Goal: Entertainment & Leisure: Consume media (video, audio)

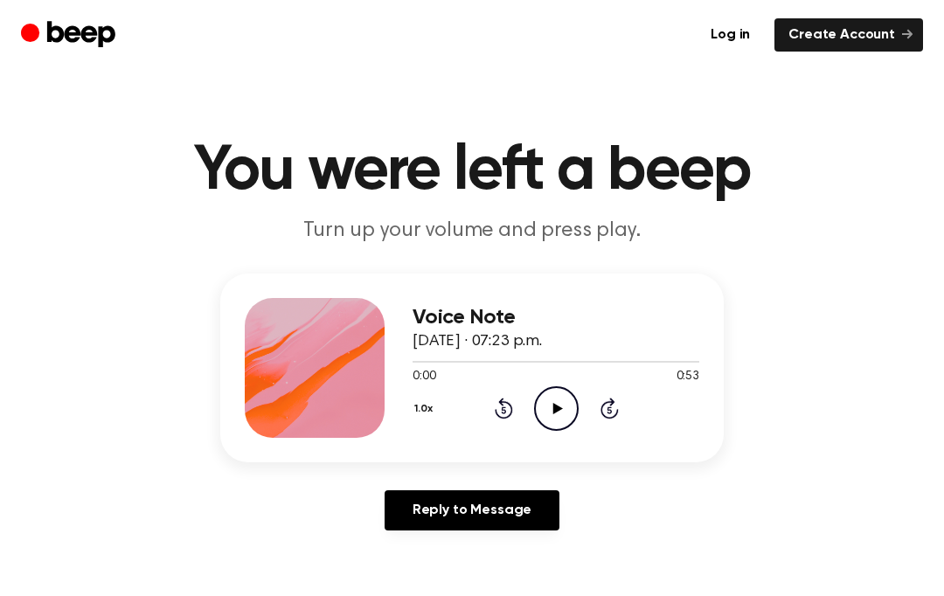
click at [557, 405] on icon at bounding box center [557, 408] width 10 height 11
click at [568, 401] on icon "Pause Audio" at bounding box center [556, 408] width 45 height 45
click at [496, 405] on icon "Rewind 5 seconds" at bounding box center [503, 408] width 19 height 23
click at [495, 401] on icon "Rewind 5 seconds" at bounding box center [503, 408] width 19 height 23
click at [484, 391] on div "1.0x Rewind 5 seconds Play Audio Skip 5 seconds" at bounding box center [555, 408] width 287 height 45
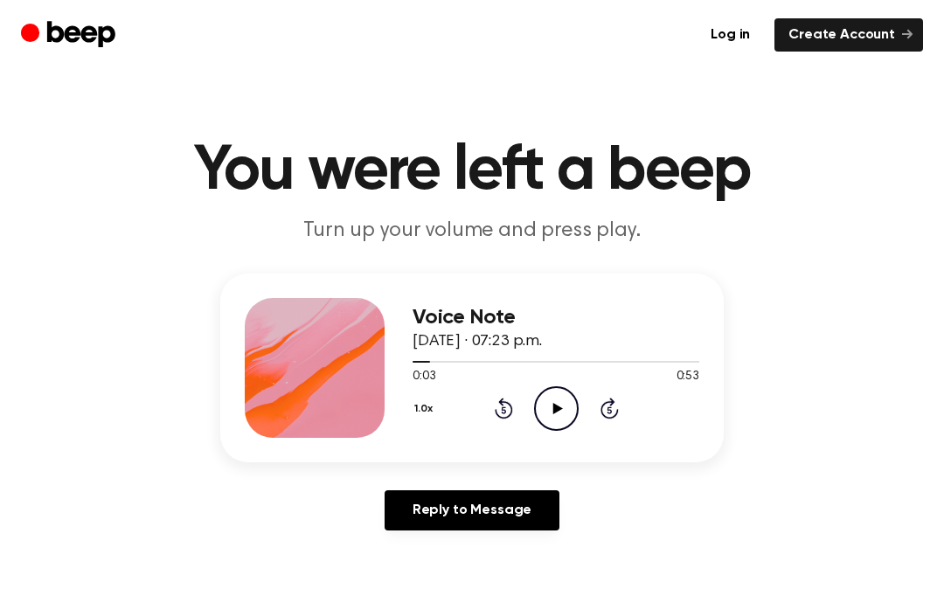
click at [546, 411] on icon "Play Audio" at bounding box center [556, 408] width 45 height 45
click at [538, 397] on circle at bounding box center [556, 408] width 43 height 43
click at [550, 408] on icon "Play Audio" at bounding box center [556, 408] width 45 height 45
click at [568, 413] on icon "Pause Audio" at bounding box center [556, 408] width 45 height 45
click at [568, 403] on icon "Play Audio" at bounding box center [556, 408] width 45 height 45
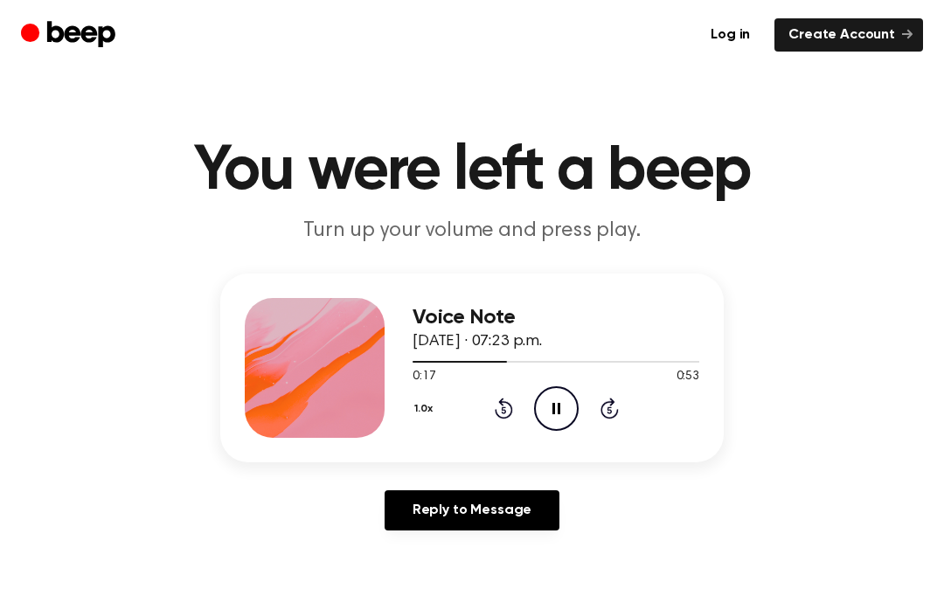
click at [552, 410] on icon at bounding box center [556, 408] width 8 height 11
click at [554, 406] on icon at bounding box center [557, 408] width 10 height 11
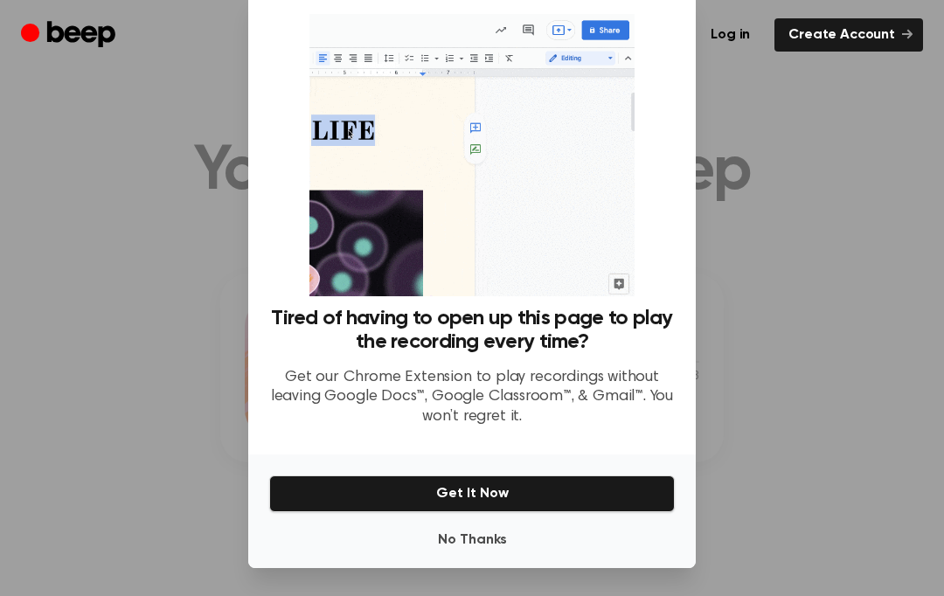
scroll to position [73, 0]
click at [471, 523] on button "No Thanks" at bounding box center [471, 540] width 405 height 35
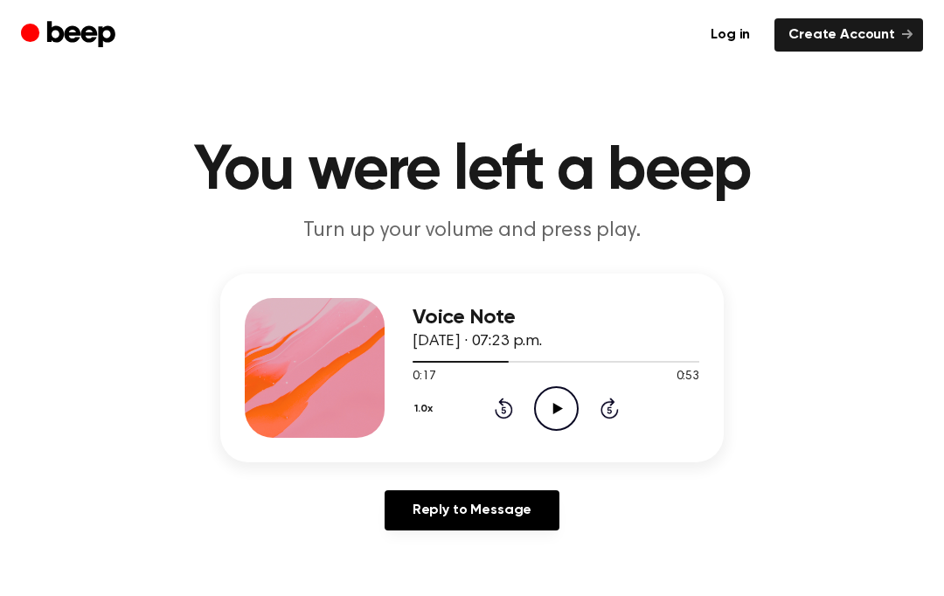
click at [556, 412] on icon "Play Audio" at bounding box center [556, 408] width 45 height 45
click at [502, 403] on icon at bounding box center [504, 408] width 18 height 21
click at [553, 407] on icon at bounding box center [556, 408] width 8 height 11
click at [565, 404] on icon "Play Audio" at bounding box center [556, 408] width 45 height 45
click at [553, 405] on icon at bounding box center [556, 408] width 8 height 11
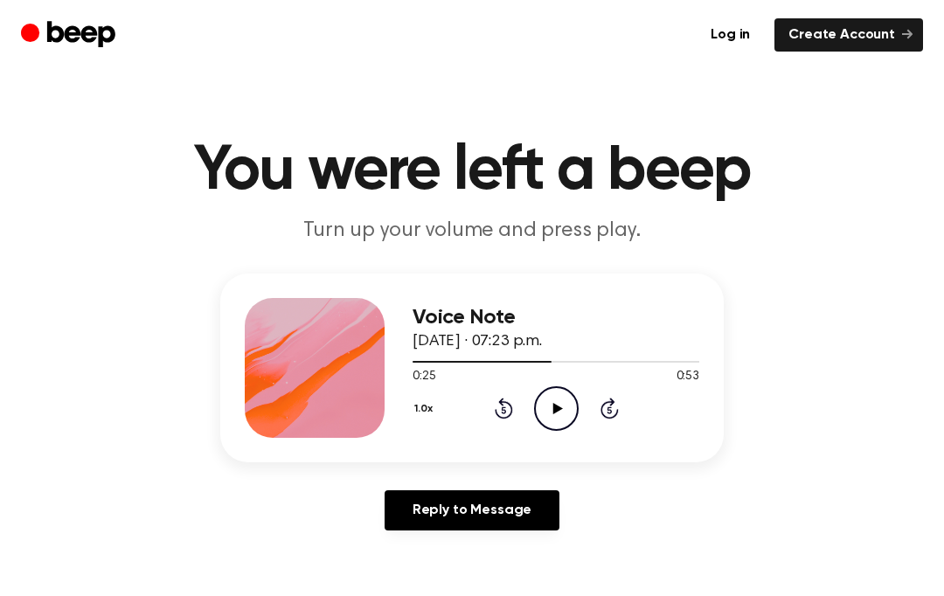
click at [554, 411] on icon at bounding box center [557, 408] width 10 height 11
click at [564, 416] on icon "Pause Audio" at bounding box center [556, 408] width 45 height 45
click at [551, 413] on icon "Play Audio" at bounding box center [556, 408] width 45 height 45
click at [501, 407] on icon "Rewind 5 seconds" at bounding box center [503, 408] width 19 height 23
click at [549, 405] on icon "Pause Audio" at bounding box center [556, 408] width 45 height 45
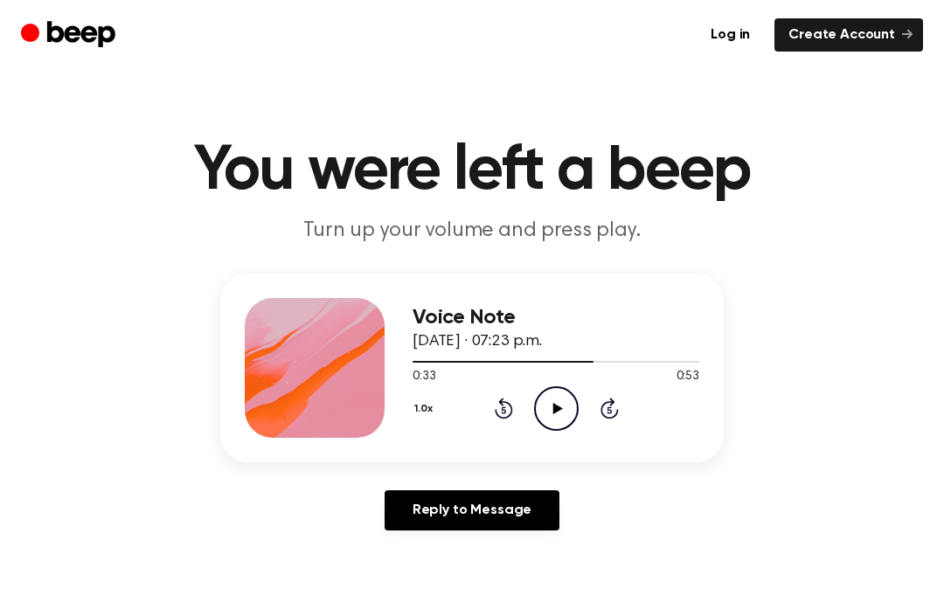
click at [510, 400] on icon "Rewind 5 seconds" at bounding box center [503, 408] width 19 height 23
click at [551, 412] on icon "Play Audio" at bounding box center [556, 408] width 45 height 45
click at [553, 411] on icon at bounding box center [556, 408] width 8 height 11
click at [551, 408] on icon "Play Audio" at bounding box center [556, 408] width 45 height 45
click at [553, 412] on icon at bounding box center [556, 408] width 8 height 11
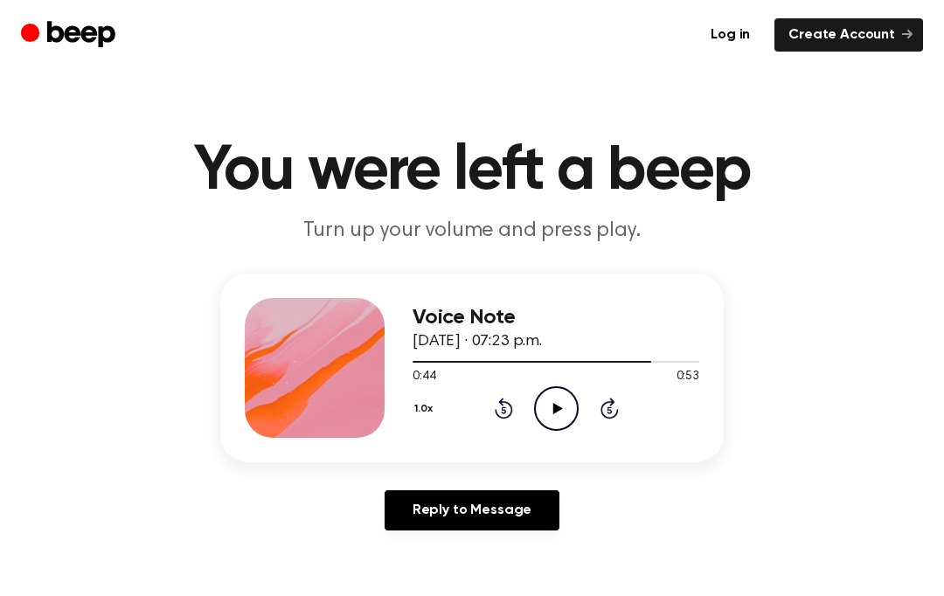
click at [551, 404] on icon "Play Audio" at bounding box center [556, 408] width 45 height 45
click at [551, 405] on icon "Pause Audio" at bounding box center [556, 408] width 45 height 45
click at [568, 417] on icon "Play Audio" at bounding box center [556, 408] width 45 height 45
